Goal: Use online tool/utility: Use online tool/utility

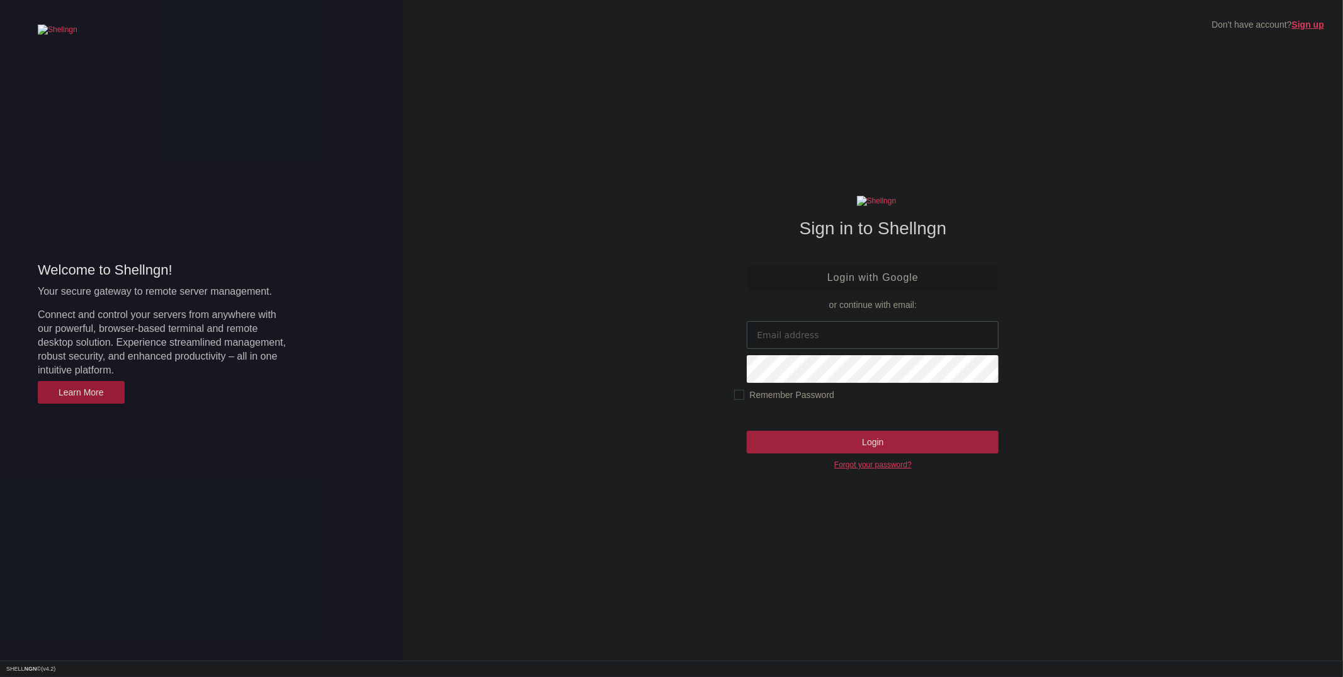
type input "[EMAIL_ADDRESS][DOMAIN_NAME]"
click at [876, 441] on input "Login" at bounding box center [873, 442] width 252 height 23
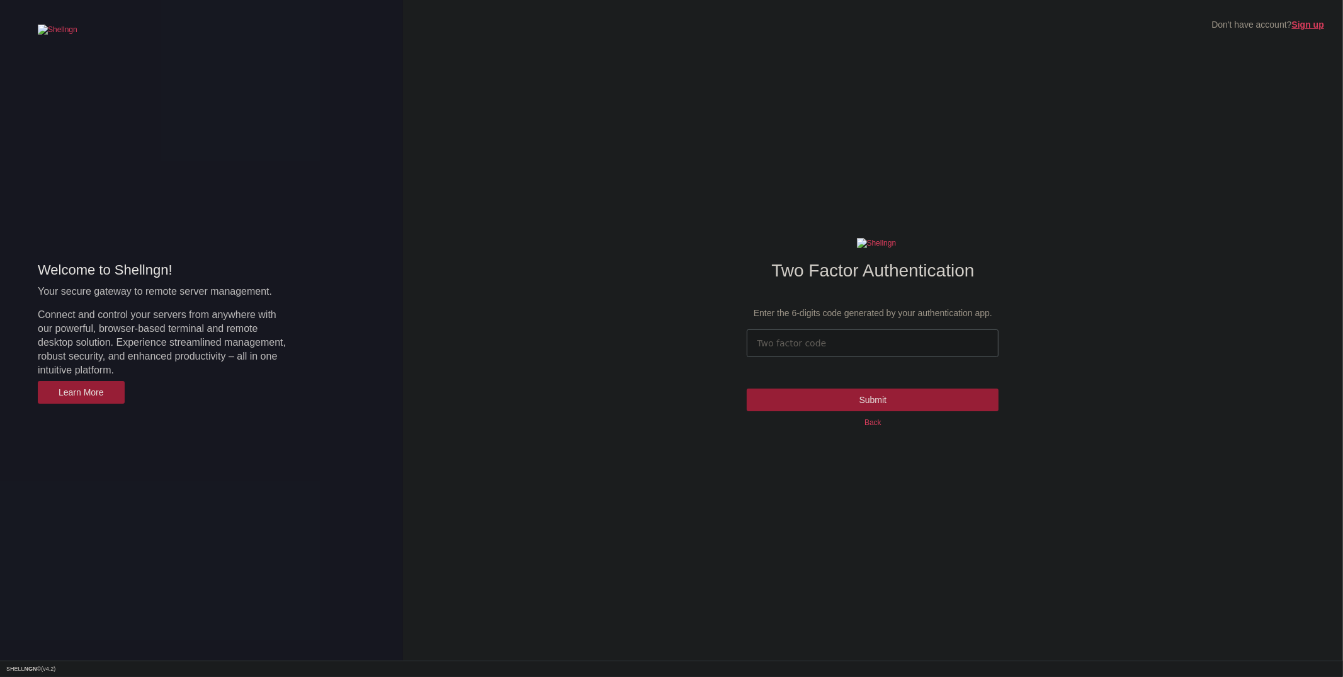
click at [830, 344] on input "number" at bounding box center [873, 343] width 252 height 28
type input "556944"
click at [747, 389] on input "Submit" at bounding box center [873, 400] width 252 height 23
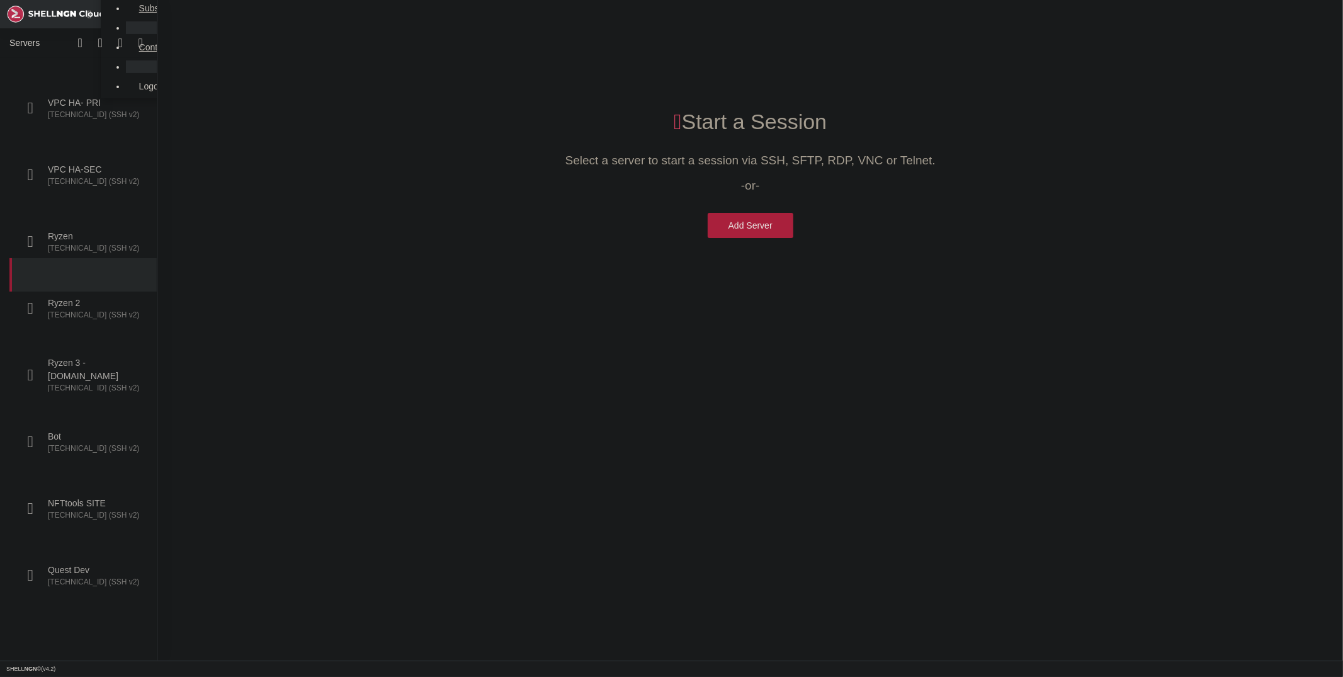
click at [81, 310] on span "[TECHNICAL_ID] (SSH v2)" at bounding box center [95, 315] width 95 height 11
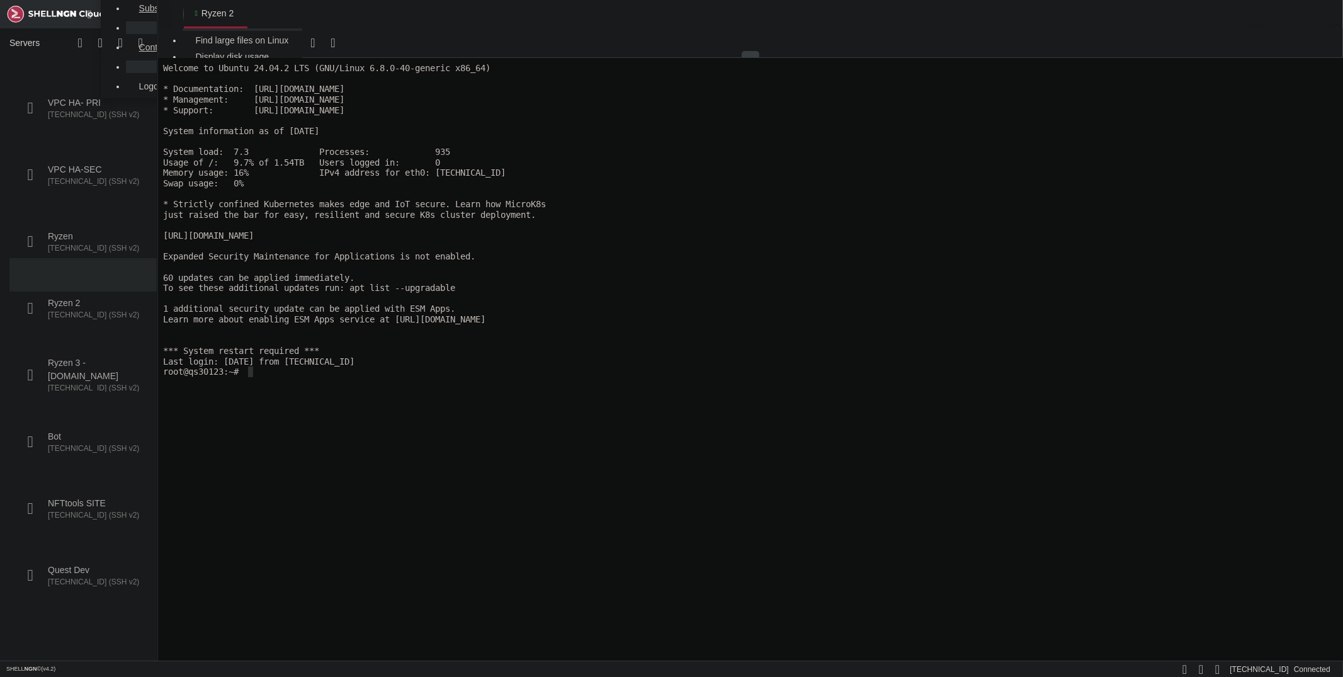
drag, startPoint x: 576, startPoint y: 351, endPoint x: 574, endPoint y: 342, distance: 9.0
click at [574, 346] on x-row "*** System restart required ***" at bounding box center [748, 350] width 1173 height 11
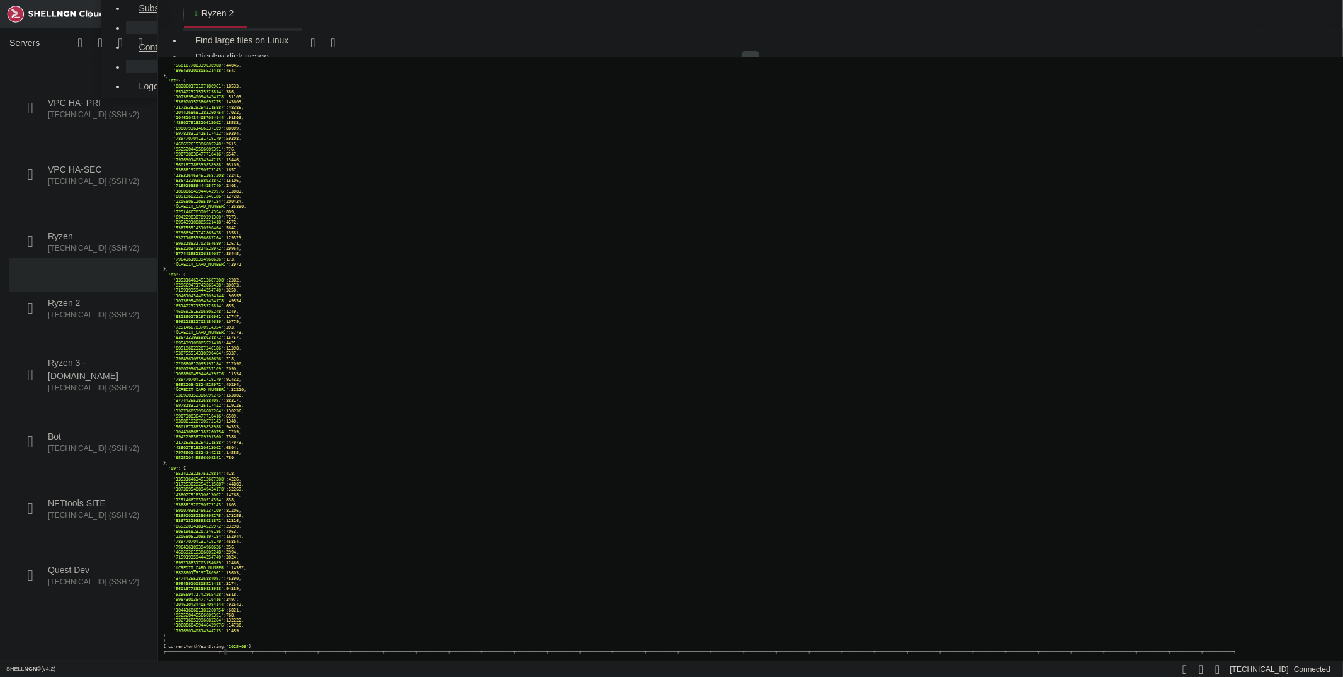
scroll to position [113850, 0]
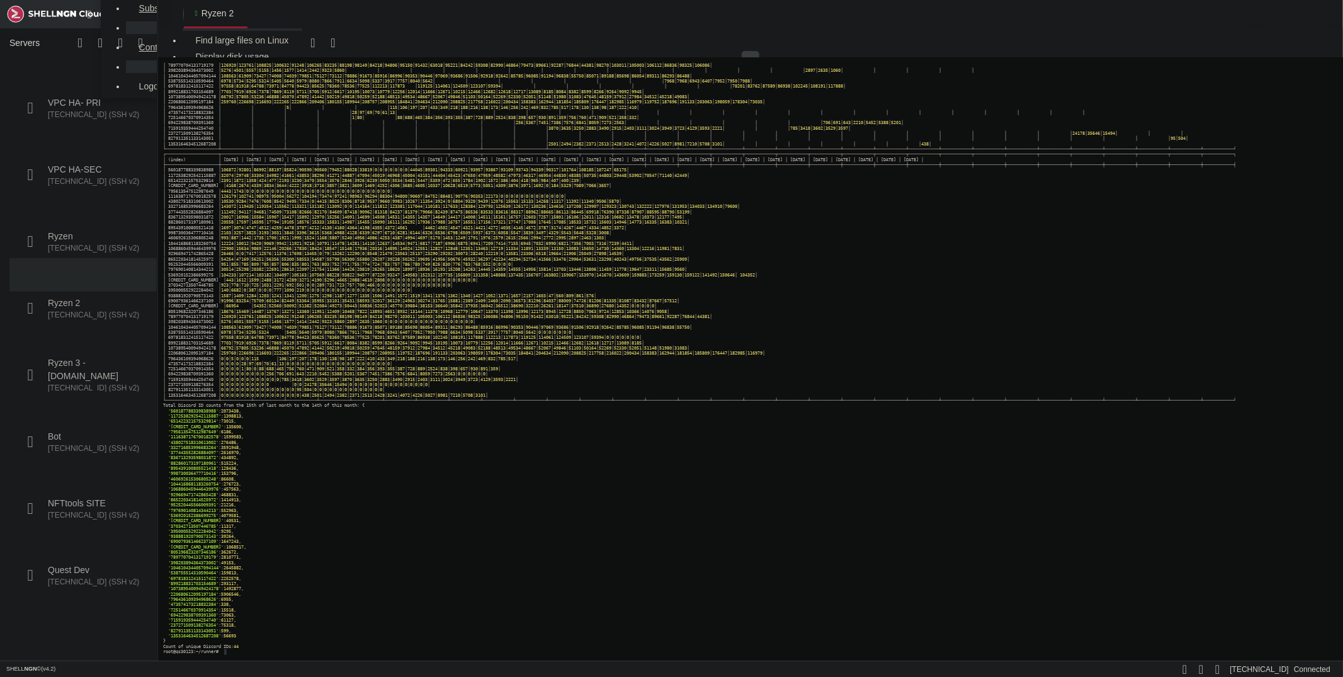
drag, startPoint x: 164, startPoint y: 405, endPoint x: 225, endPoint y: 421, distance: 62.6
click at [226, 421] on div "│ 789770704131719179 │ 126920 │ 123761 │ 108825 │ 100632 │ 91248 │ 106265 │ 832…" at bounding box center [748, 353] width 1173 height 602
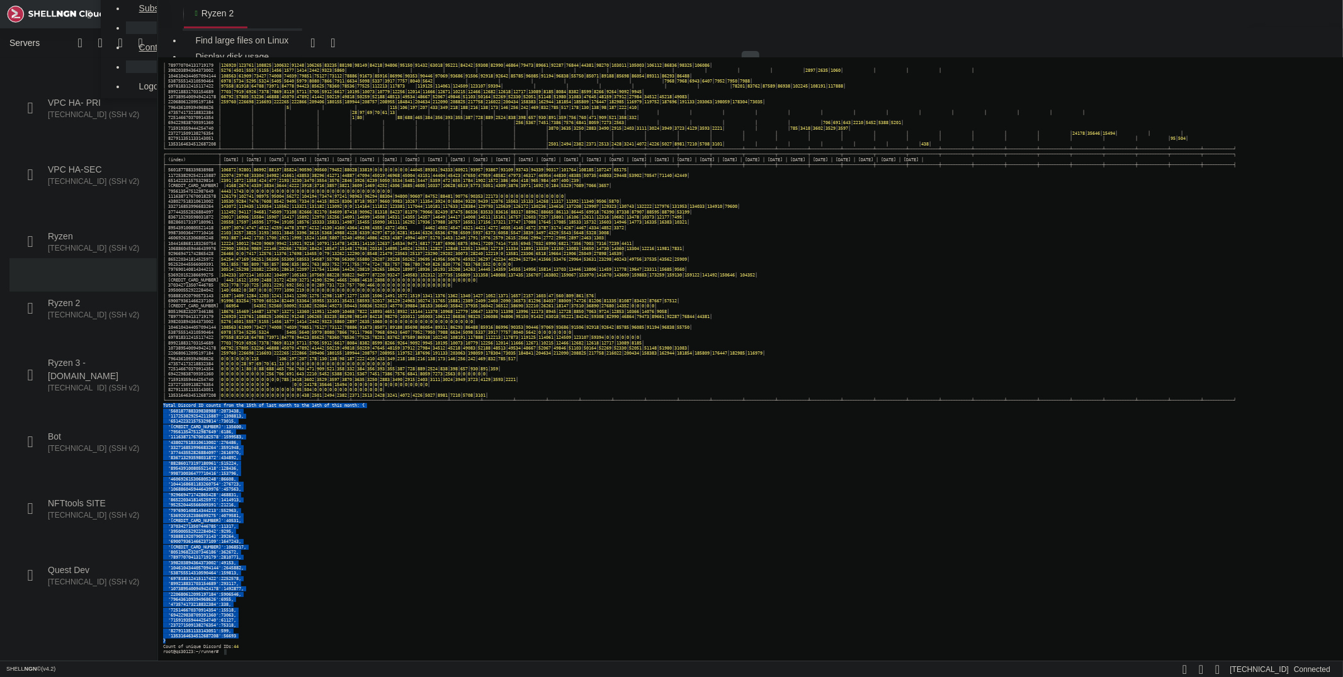
drag, startPoint x: 162, startPoint y: 406, endPoint x: 168, endPoint y: 638, distance: 233.1
click at [168, 638] on div "│ 789770704131719179 │ 126920 │ 123761 │ 108825 │ 100632 │ 91248 │ 106265 │ 832…" at bounding box center [748, 353] width 1173 height 602
copy div "Total Discord ID counts from the 15th of last month to the 14th of this month: …"
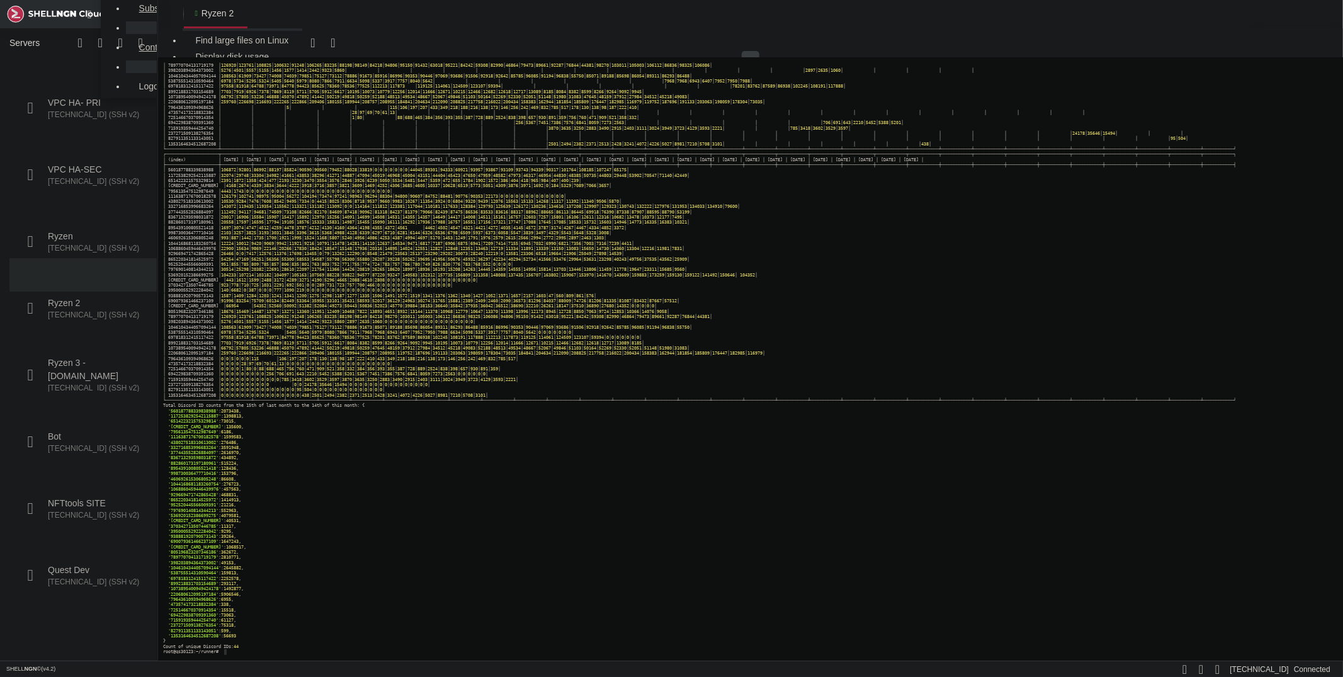
drag, startPoint x: 252, startPoint y: 648, endPoint x: 159, endPoint y: 647, distance: 92.6
click at [157, 647] on html "Page up │ 789770704131719179 │ 126920 │ 123761 │ 108825 │ 100632 │ 91248 │ 1062…" at bounding box center [750, 358] width 1186 height 603
drag, startPoint x: 165, startPoint y: 647, endPoint x: 251, endPoint y: 644, distance: 85.7
click at [251, 644] on x-row "Count of unique Discord IDs: 44" at bounding box center [748, 646] width 1173 height 5
copy x-row "Count of unique Discord IDs: 44"
